Goal: Information Seeking & Learning: Learn about a topic

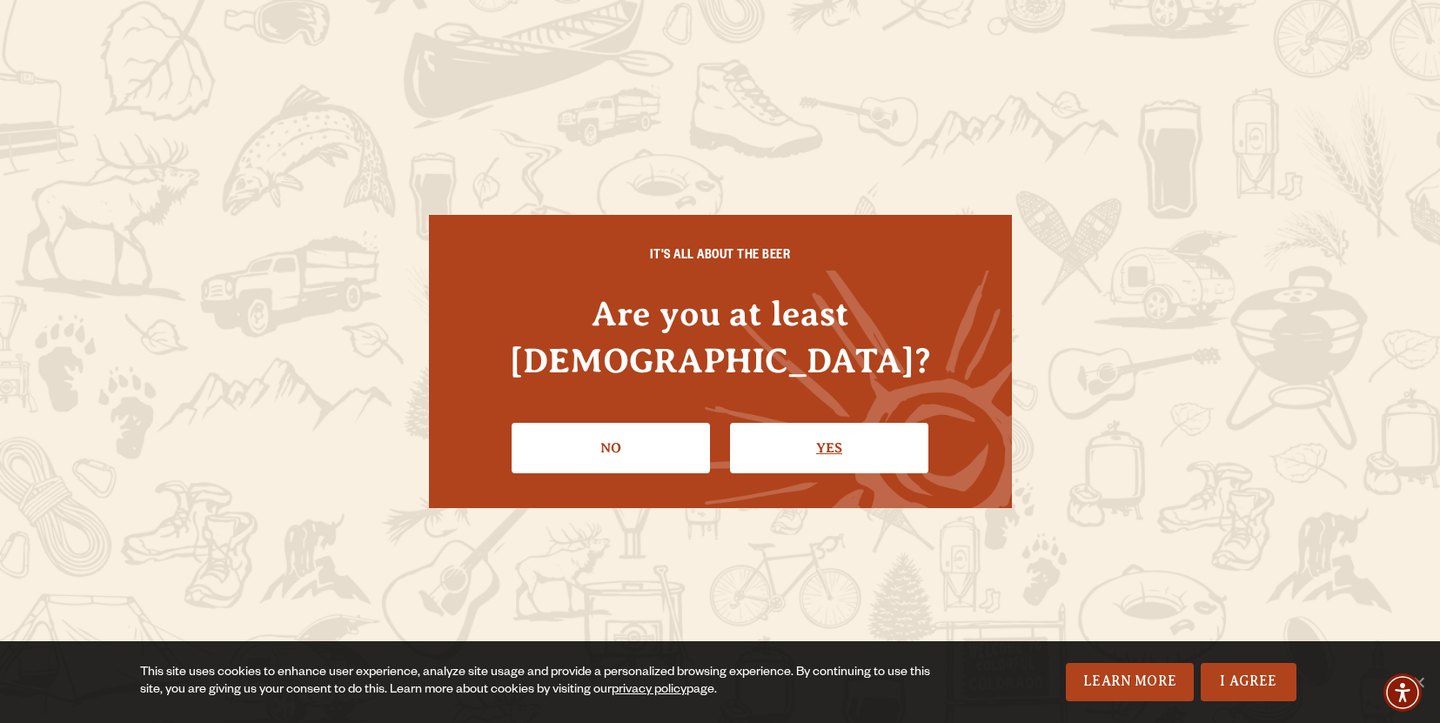
click at [783, 441] on link "Yes" at bounding box center [829, 448] width 198 height 50
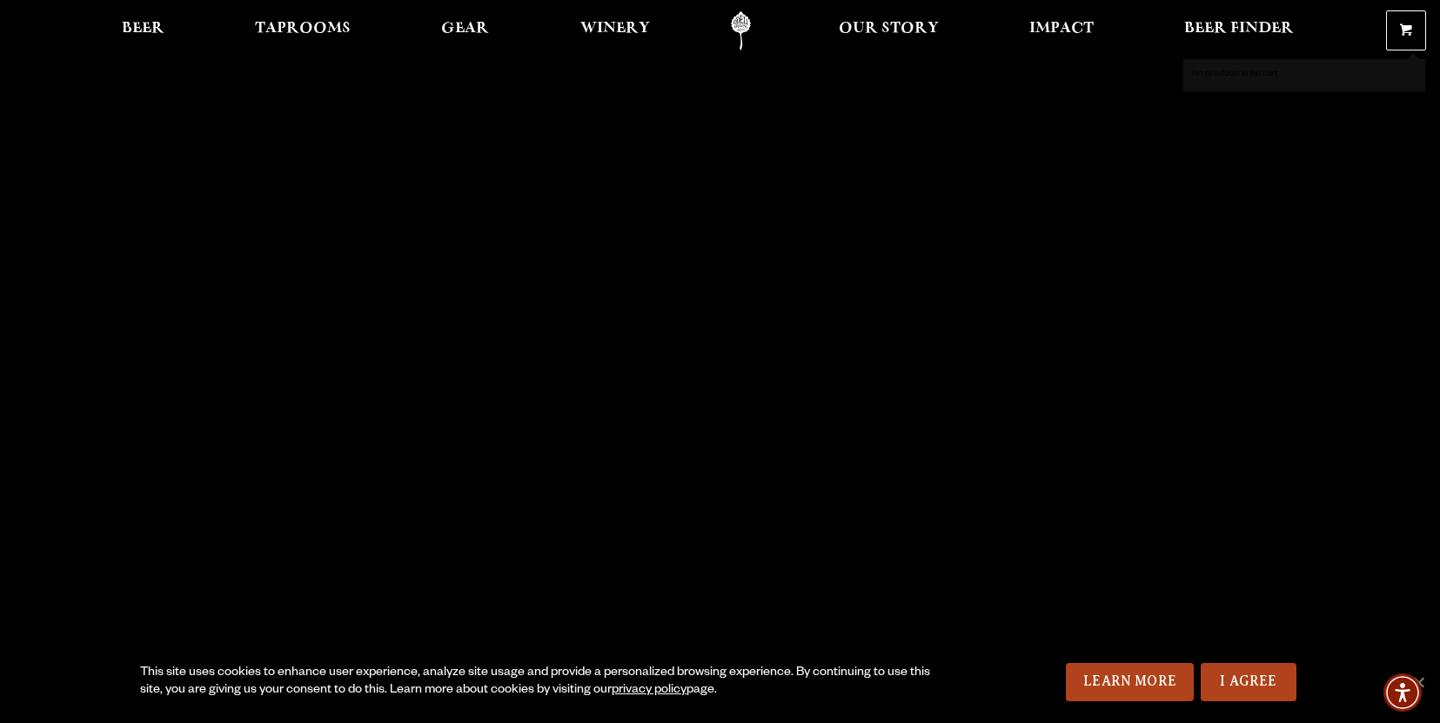
scroll to position [9, 0]
click at [1225, 687] on link "I Agree" at bounding box center [1249, 682] width 96 height 38
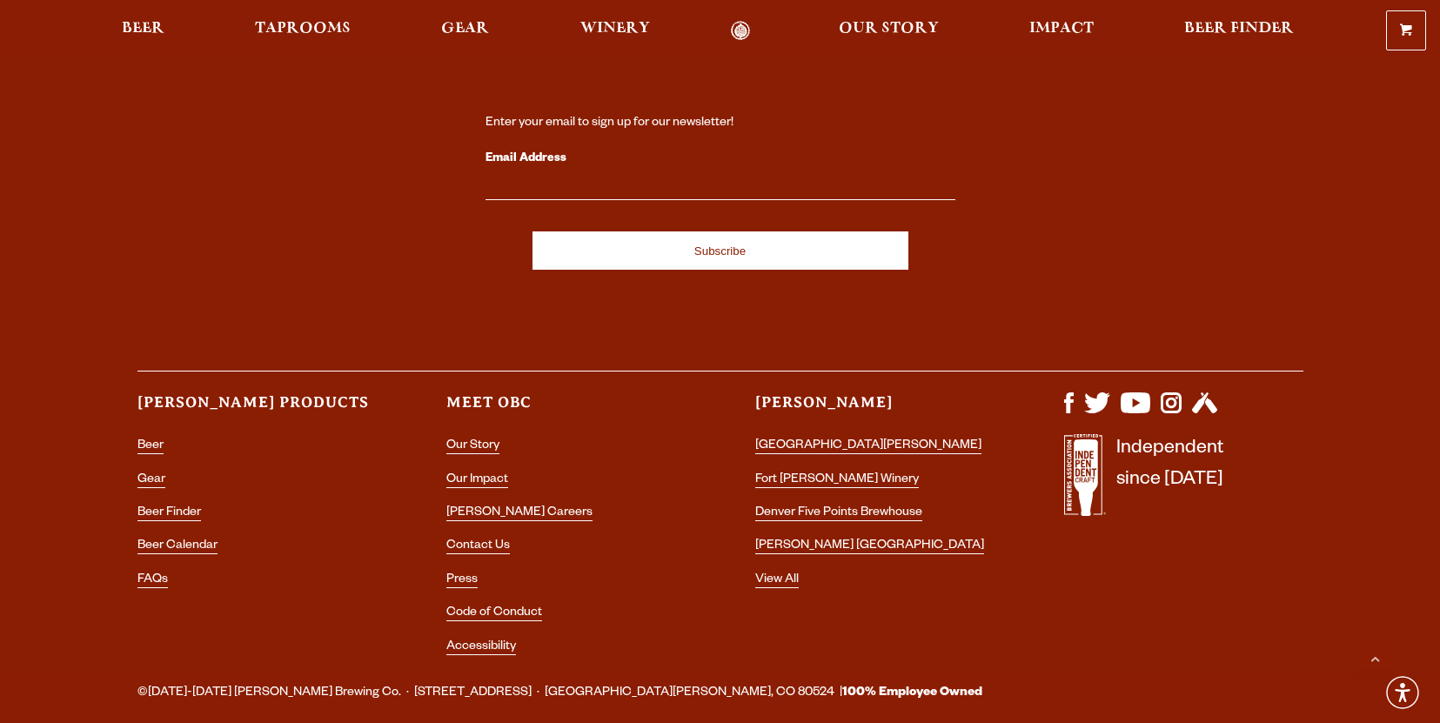
scroll to position [5011, 0]
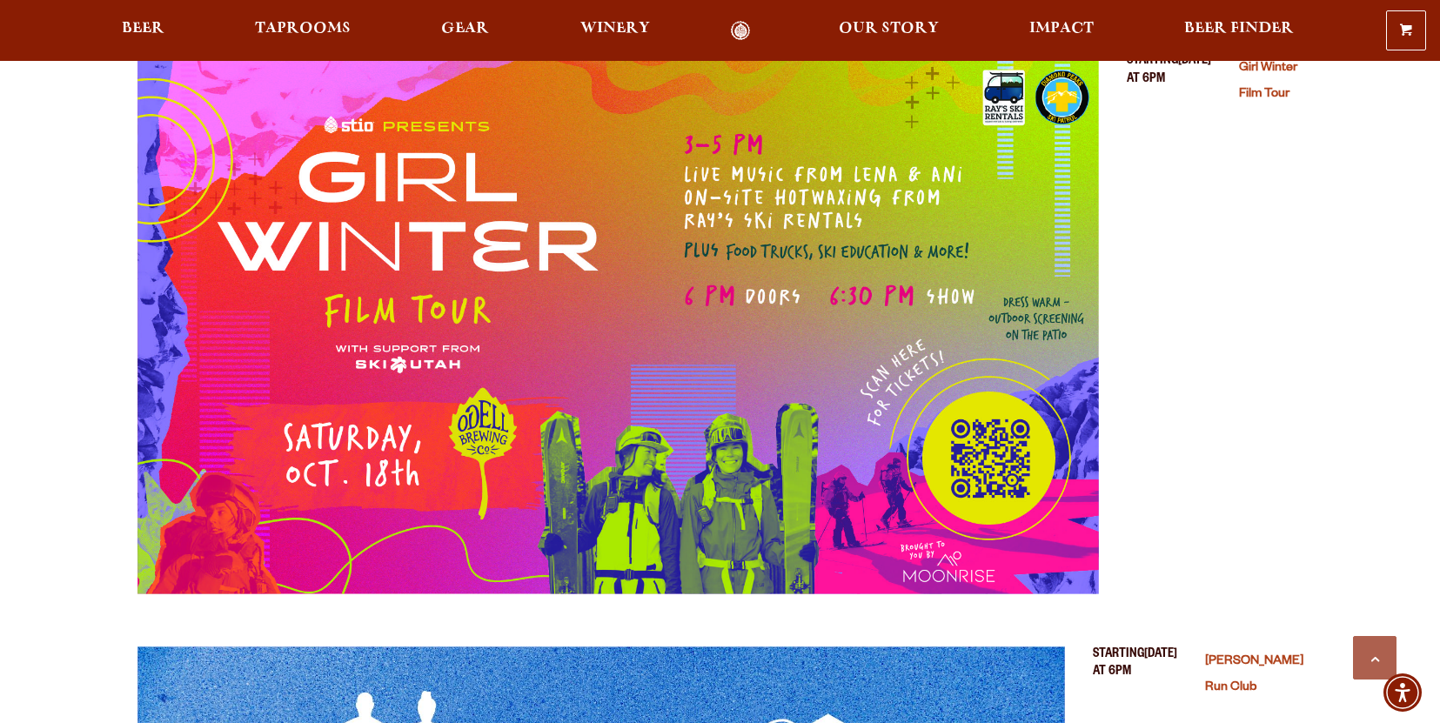
scroll to position [4843, 0]
